Goal: Obtain resource: Obtain resource

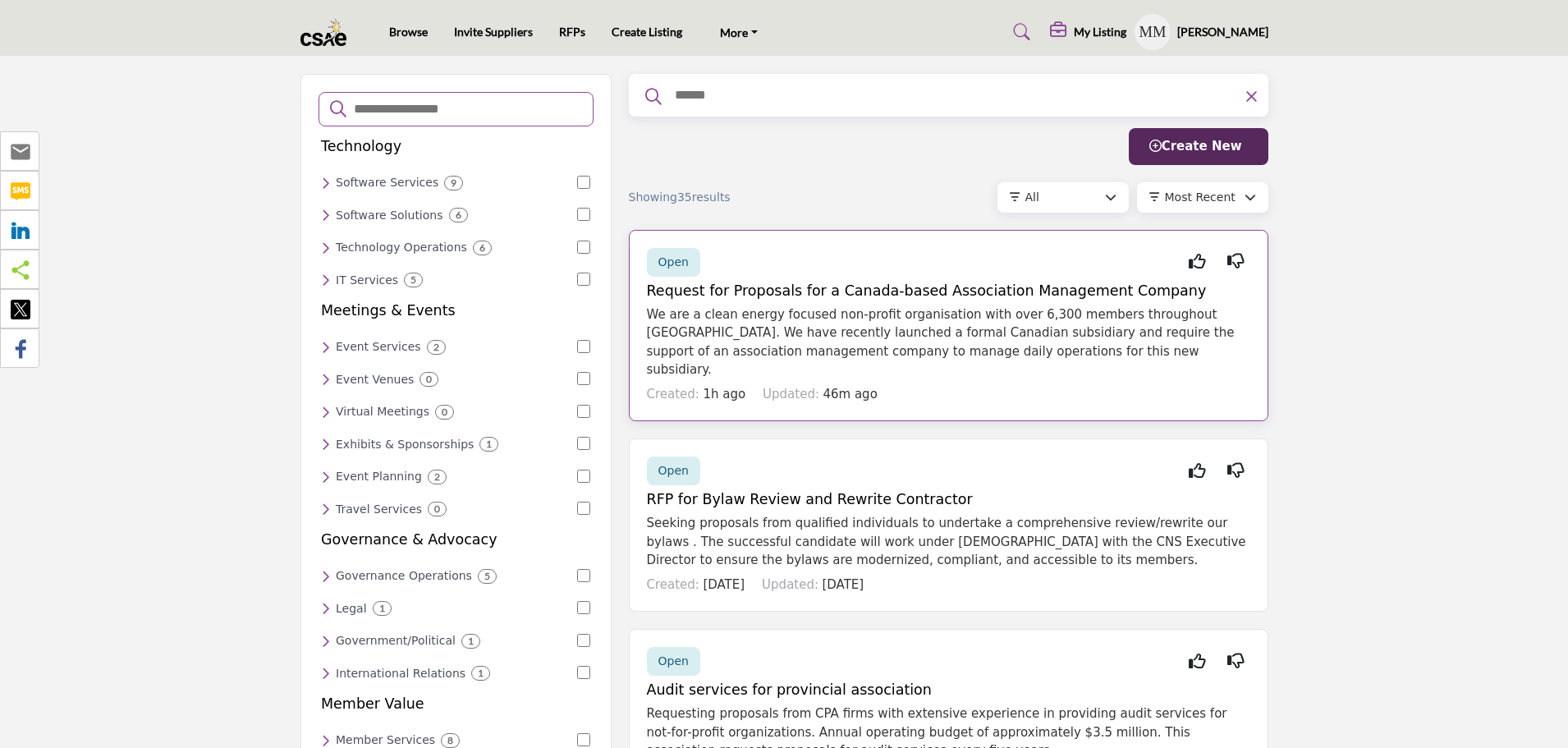
click at [893, 285] on h5 "Request for Proposals for a Canada-based Association Management Company" at bounding box center [948, 291] width 603 height 17
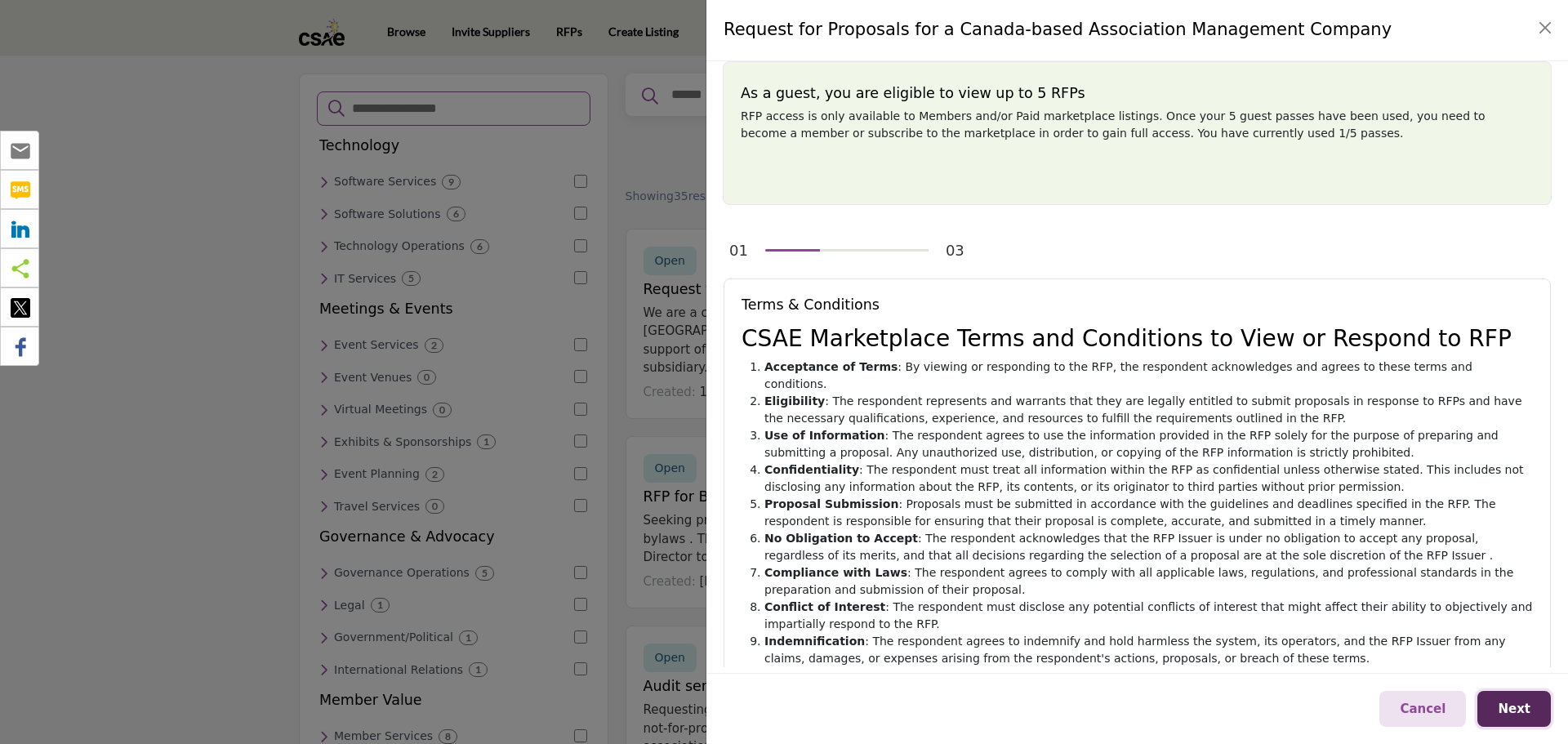
click at [1513, 710] on span "Next" at bounding box center [1514, 709] width 32 height 15
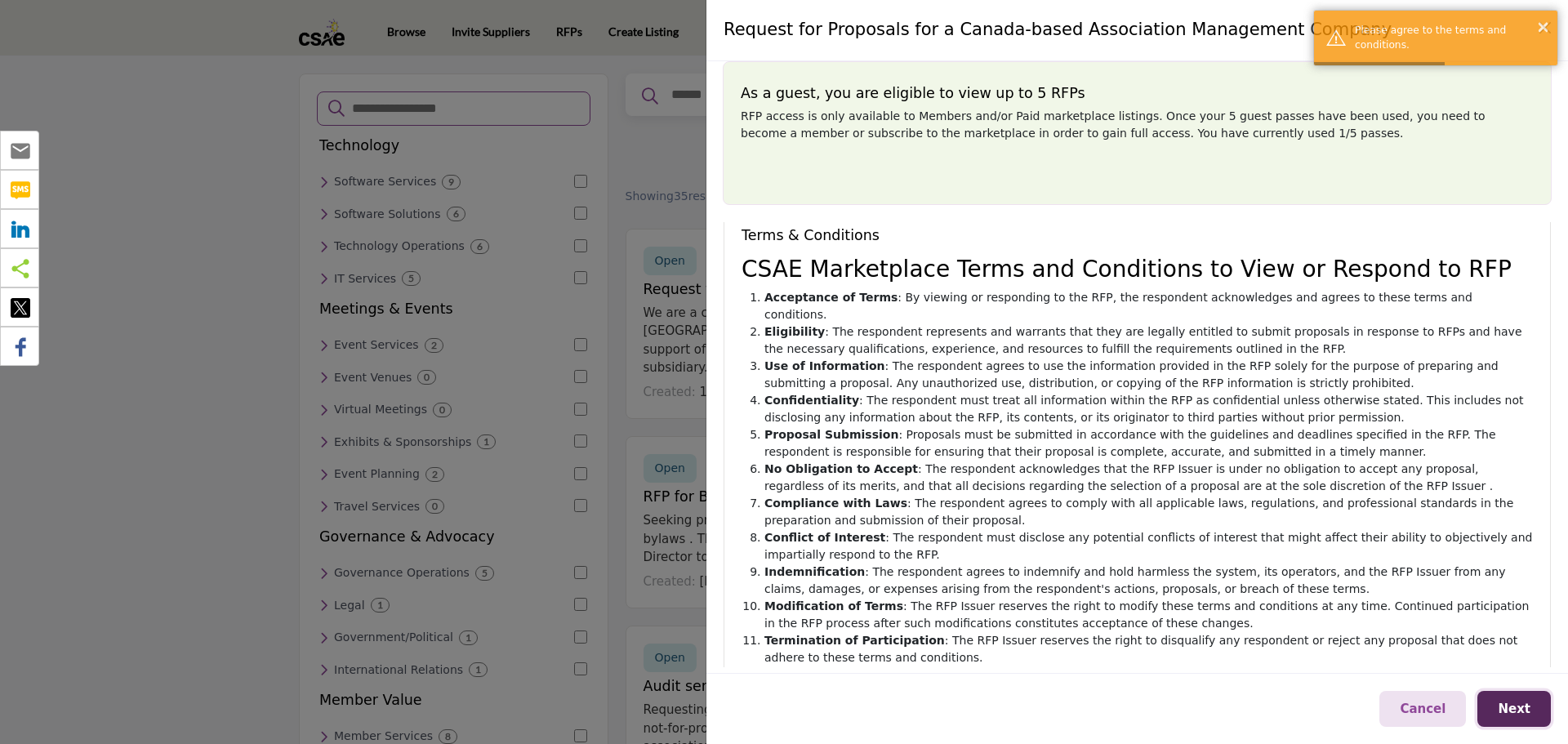
scroll to position [169, 0]
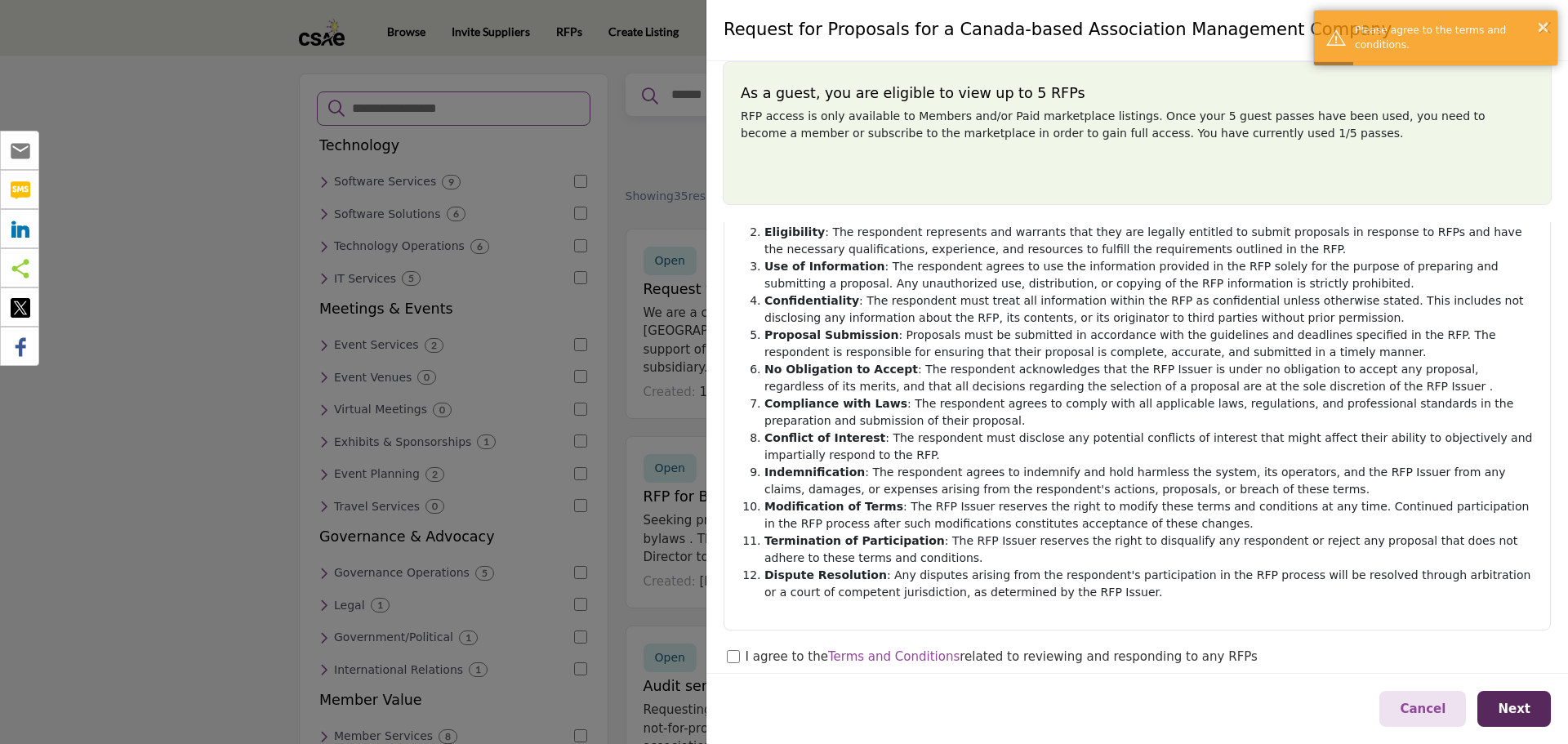
click at [744, 647] on div "I agree to the Terms and Conditions related to reviewing and responding to any …" at bounding box center [1140, 658] width 825 height 21
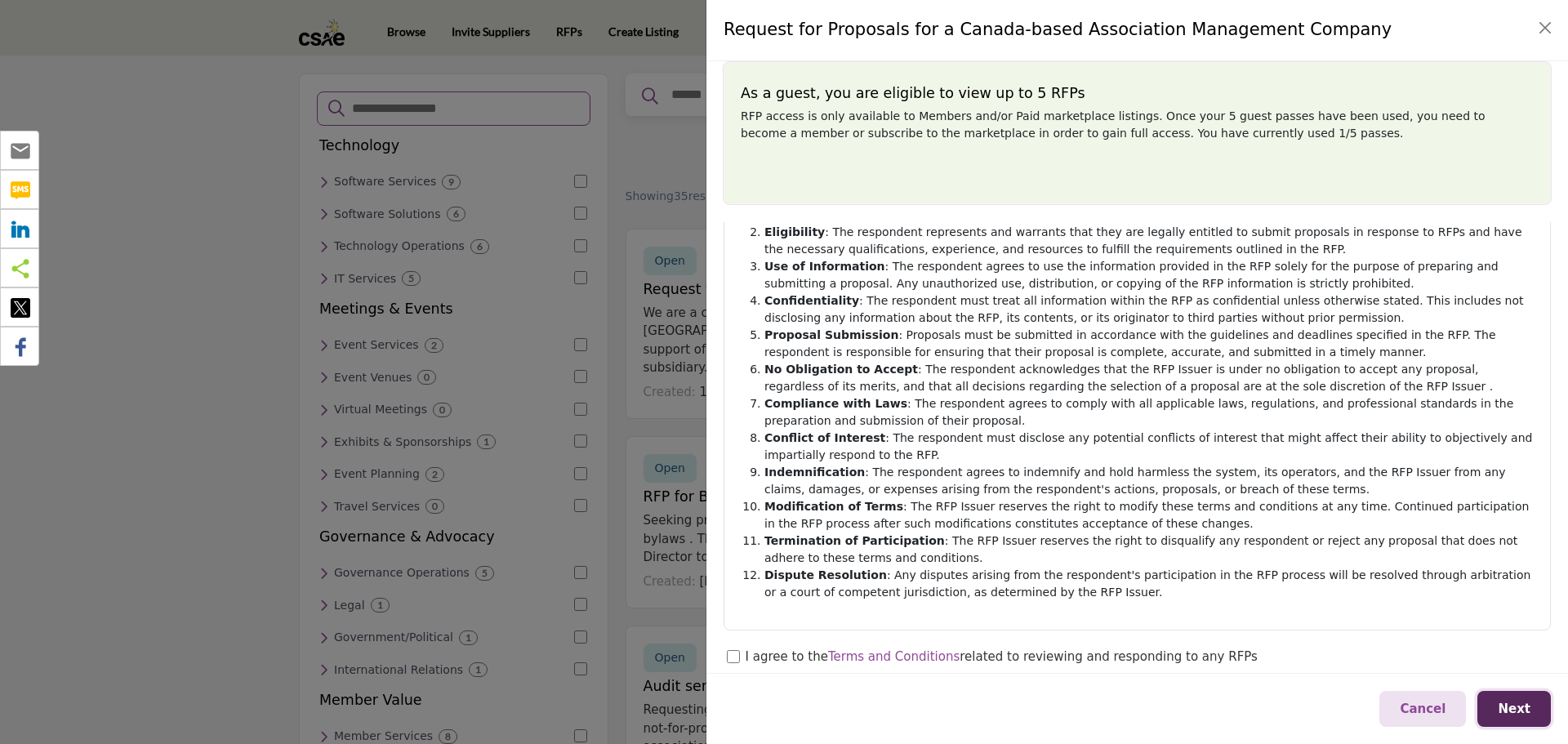
click at [1512, 708] on span "Next" at bounding box center [1514, 709] width 32 height 15
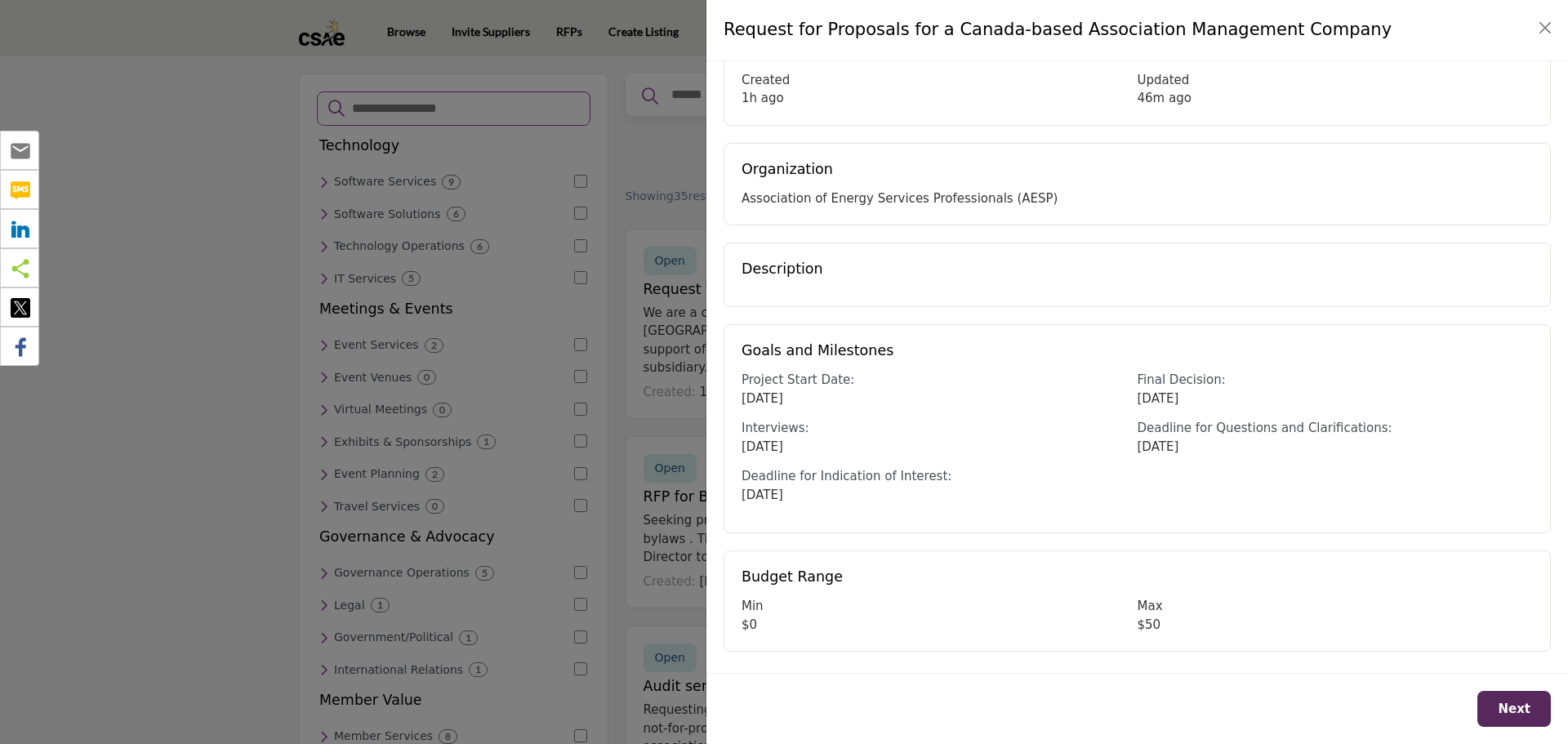
scroll to position [95, 0]
click at [1506, 706] on span "Next" at bounding box center [1514, 709] width 32 height 15
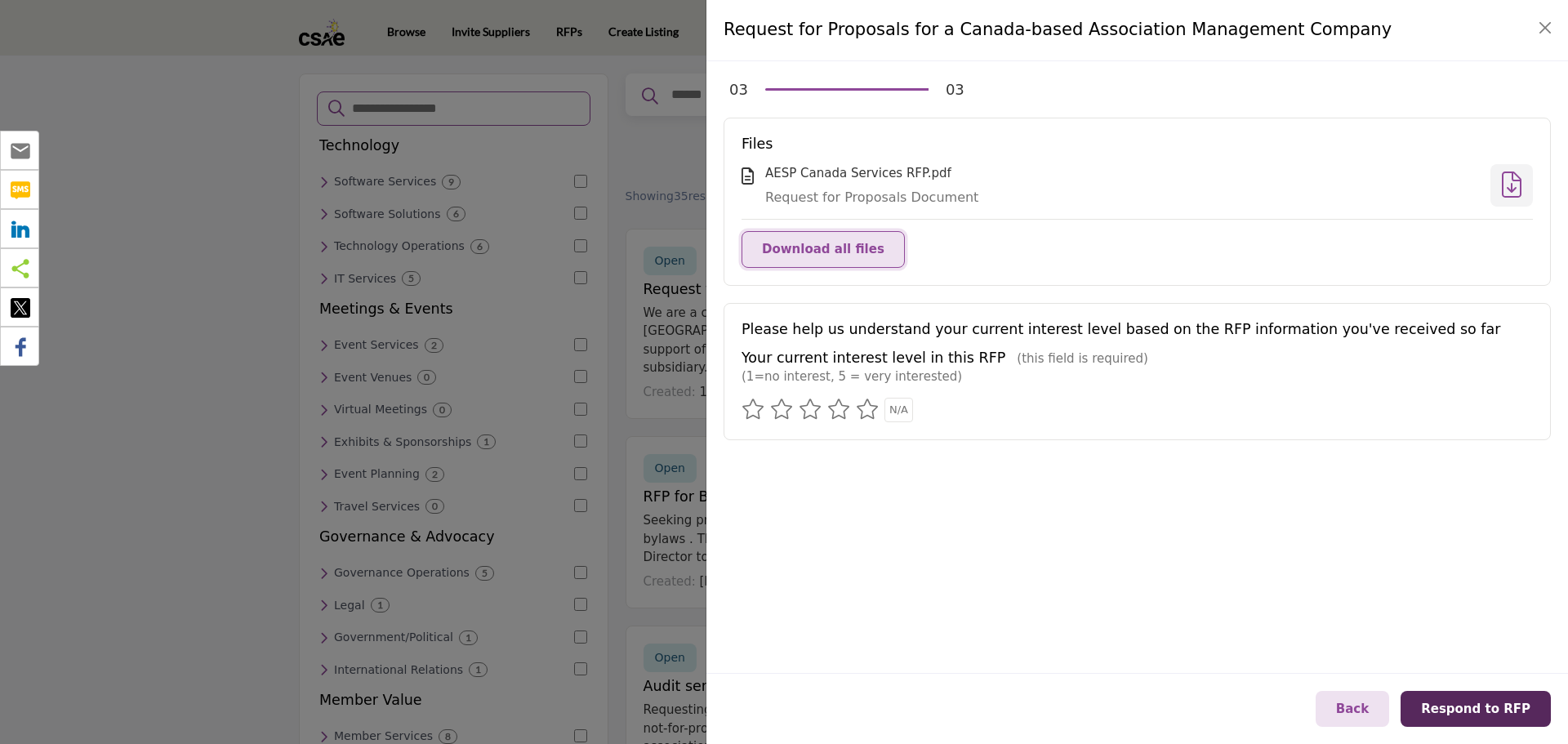
click at [819, 254] on span "Download all files" at bounding box center [823, 249] width 122 height 15
